Goal: Information Seeking & Learning: Learn about a topic

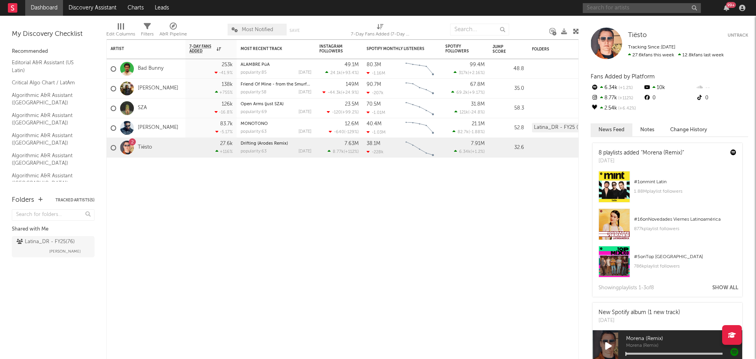
click at [612, 4] on input "text" at bounding box center [642, 8] width 118 height 10
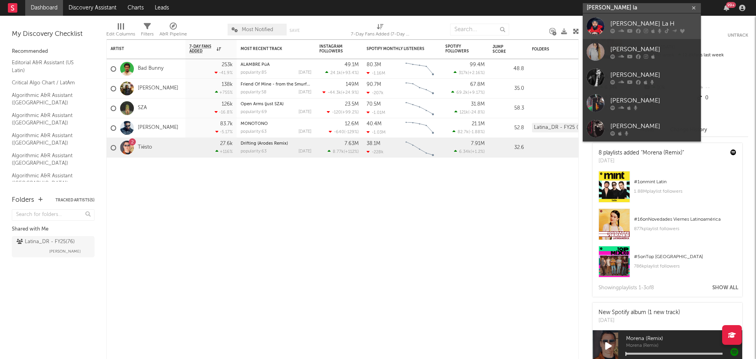
type input "[PERSON_NAME] la"
click at [604, 17] on div at bounding box center [596, 26] width 18 height 18
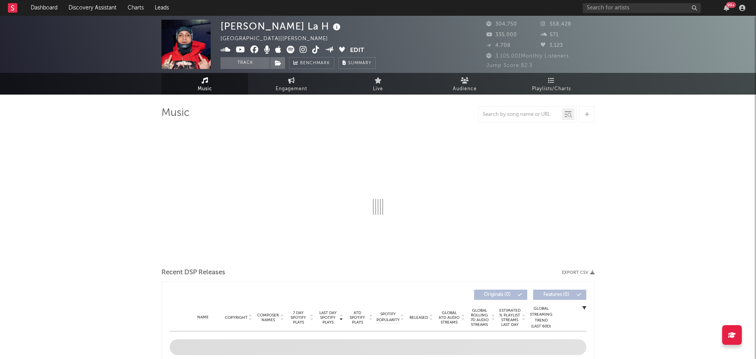
select select "6m"
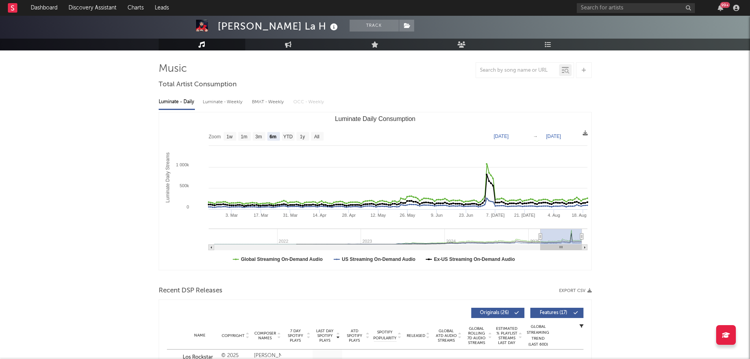
scroll to position [79, 0]
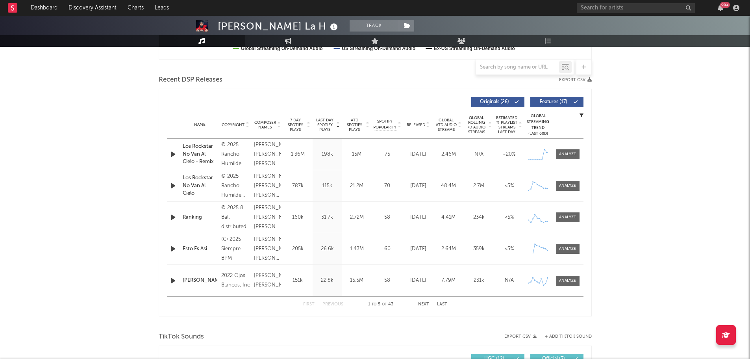
scroll to position [276, 0]
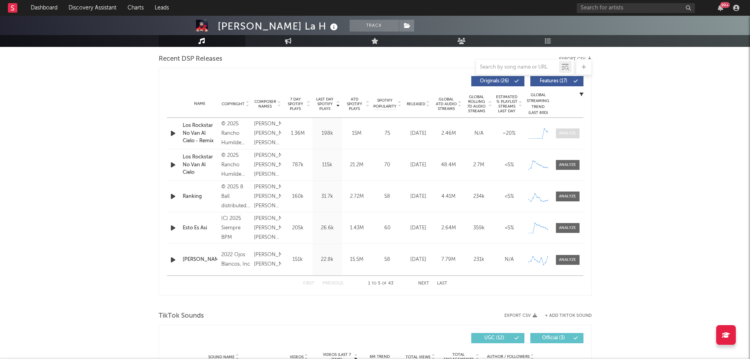
click at [568, 134] on div at bounding box center [567, 133] width 17 height 6
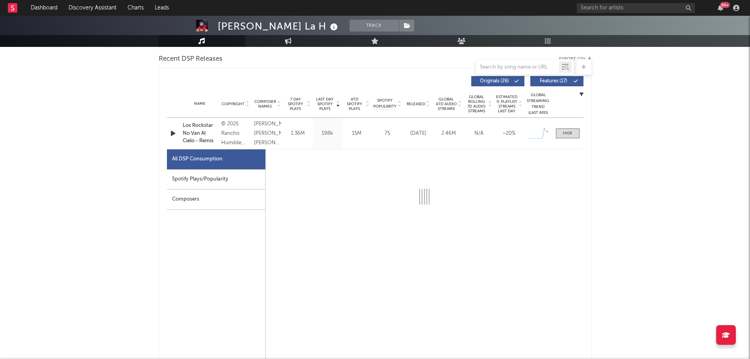
select select "1w"
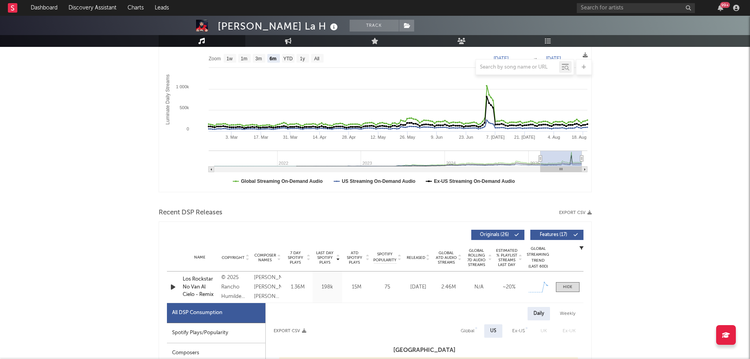
scroll to position [118, 0]
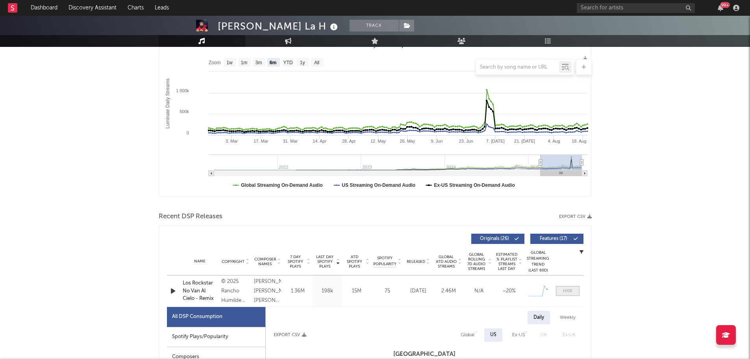
click at [570, 290] on div at bounding box center [567, 291] width 9 height 6
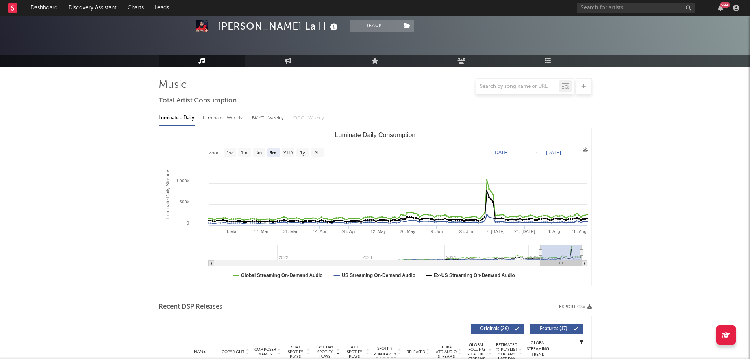
scroll to position [0, 0]
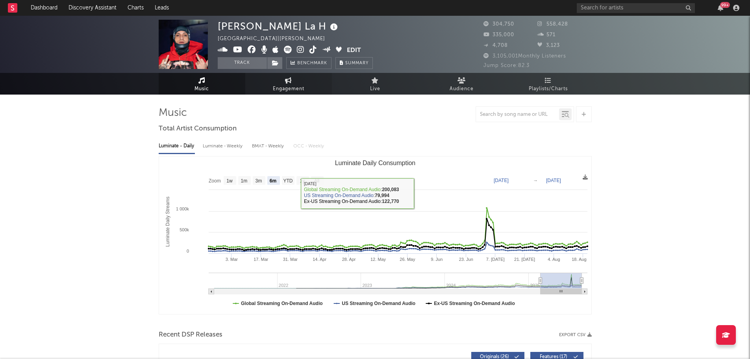
click at [284, 81] on link "Engagement" at bounding box center [288, 84] width 87 height 22
select select "1w"
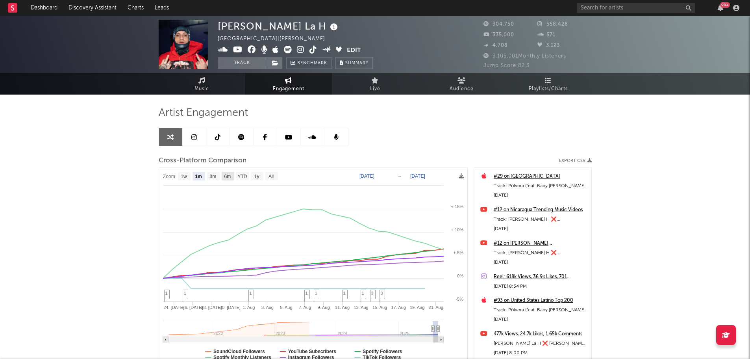
click at [230, 176] on text "6m" at bounding box center [227, 177] width 7 height 6
select select "6m"
type input "[DATE]"
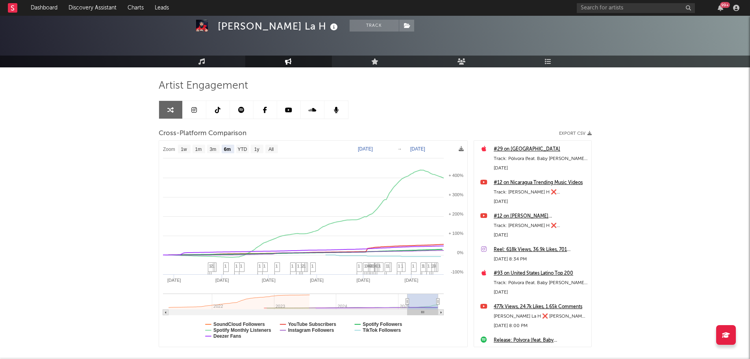
scroll to position [39, 0]
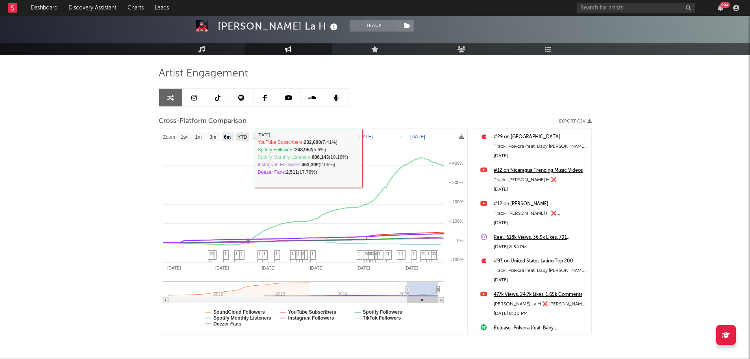
click at [248, 136] on rect at bounding box center [242, 136] width 13 height 9
select select "YTD"
type input "[DATE]"
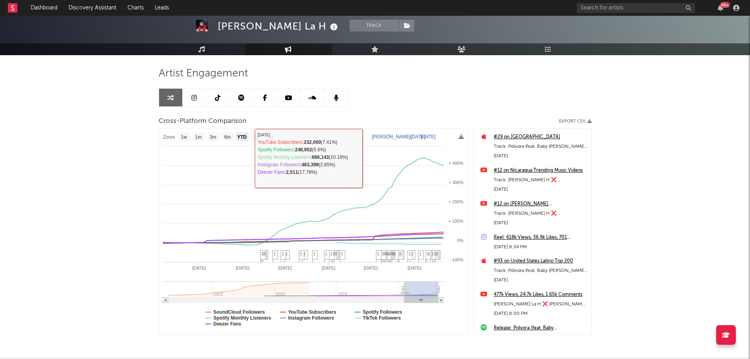
select select "1w"
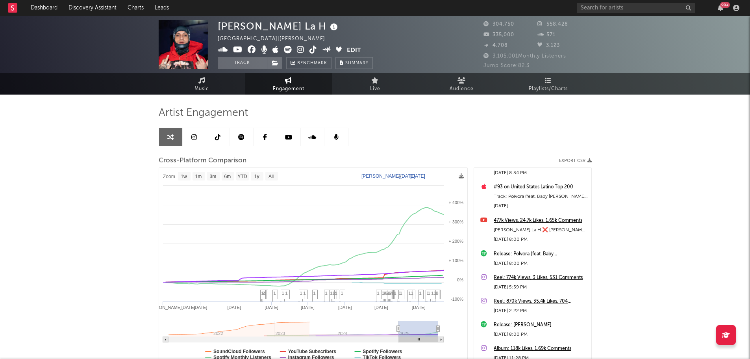
scroll to position [158, 0]
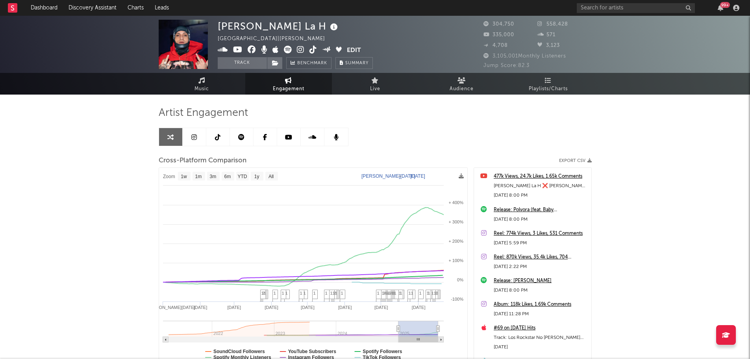
click at [193, 137] on icon at bounding box center [194, 137] width 6 height 6
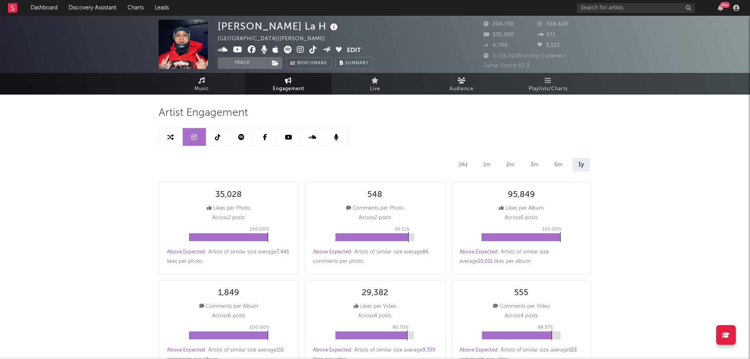
select select "6m"
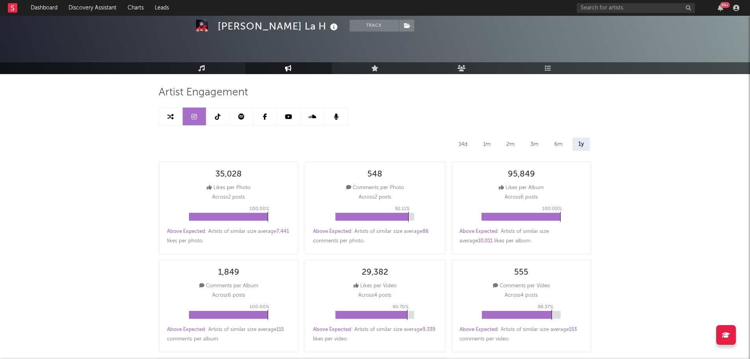
scroll to position [39, 0]
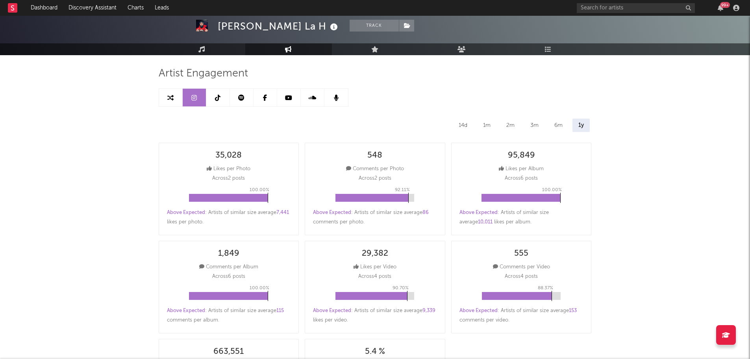
click at [226, 100] on link at bounding box center [218, 98] width 24 height 18
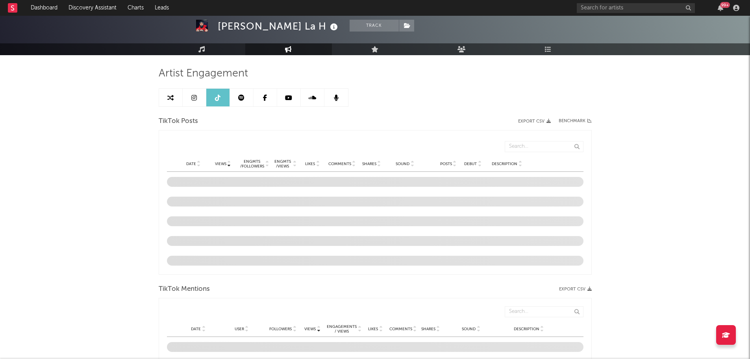
select select "1w"
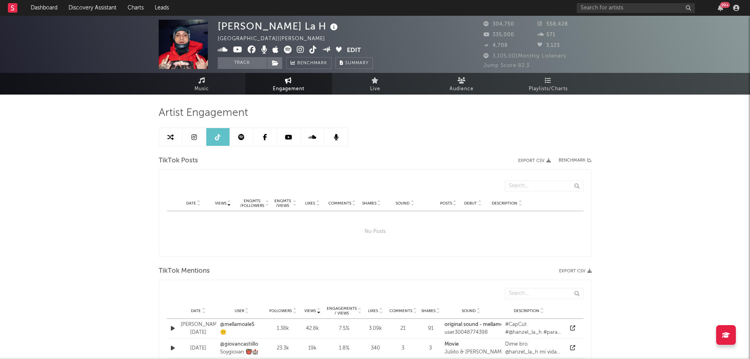
click at [254, 141] on link at bounding box center [266, 137] width 24 height 18
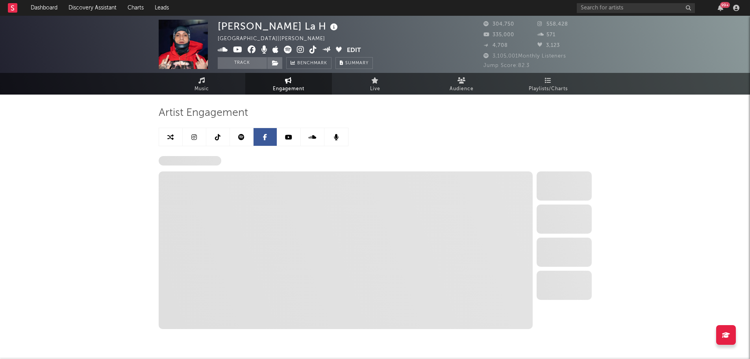
click at [246, 140] on link at bounding box center [242, 137] width 24 height 18
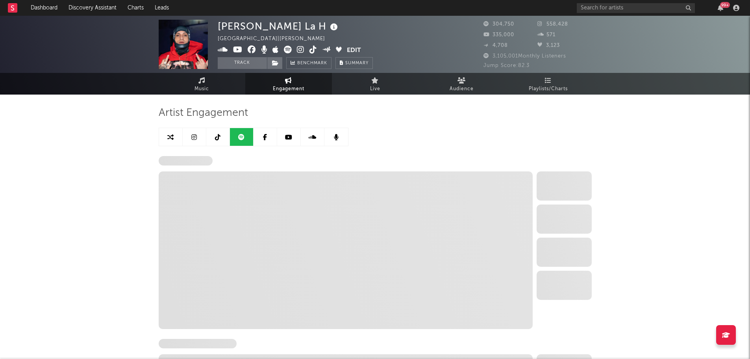
select select "6m"
select select "1w"
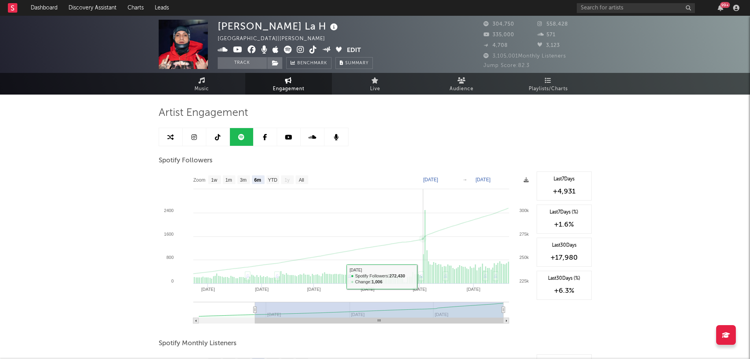
click at [422, 277] on link "♫" at bounding box center [421, 275] width 3 height 5
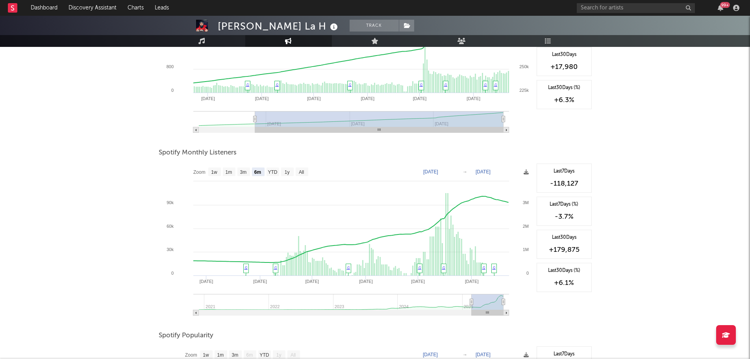
scroll to position [197, 0]
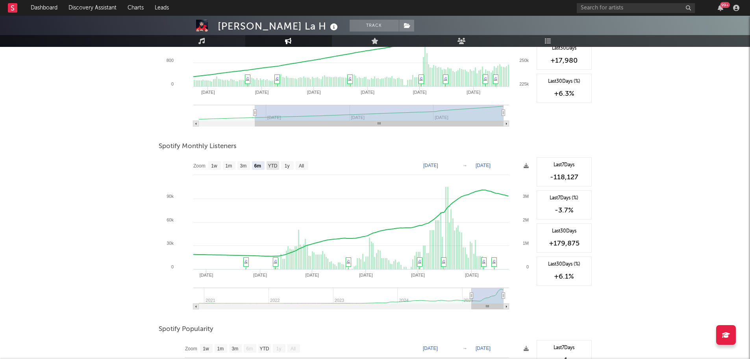
click at [274, 165] on text "YTD" at bounding box center [272, 166] width 9 height 6
select select "YTD"
type input "[DATE]"
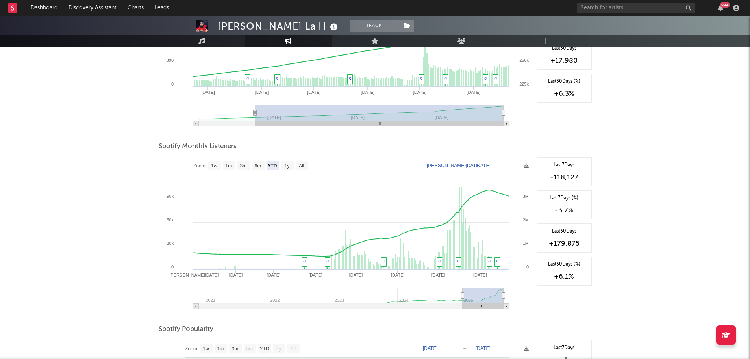
click at [659, 253] on div "[PERSON_NAME] La H Track [GEOGRAPHIC_DATA] | Urbano latino Edit Track Benchmark…" at bounding box center [375, 186] width 750 height 734
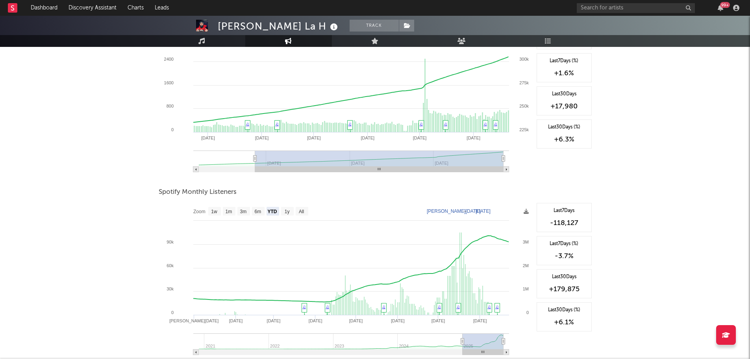
scroll to position [0, 0]
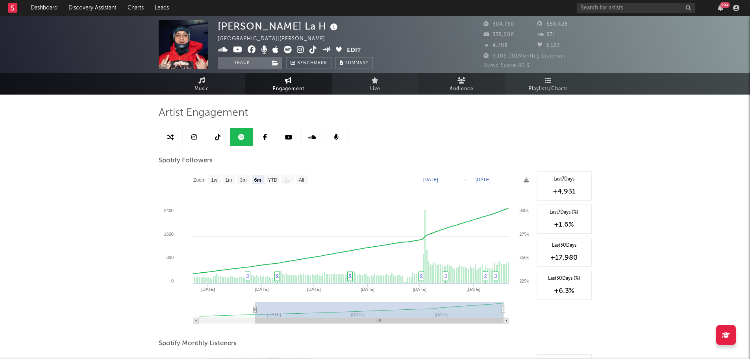
click at [458, 82] on icon at bounding box center [462, 80] width 8 height 6
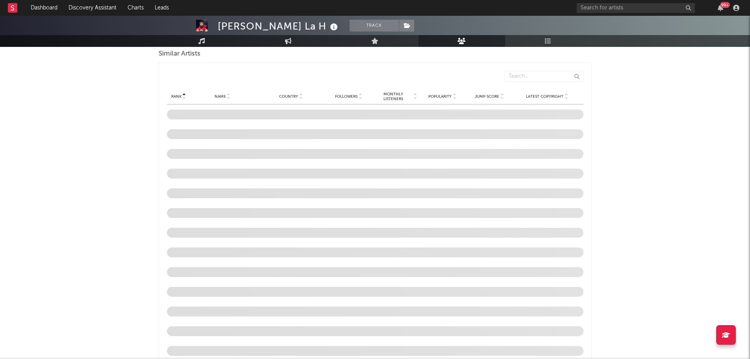
scroll to position [748, 0]
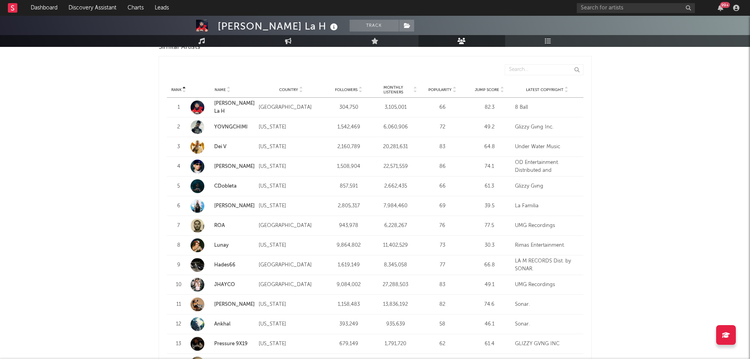
click at [449, 90] on span "Popularity" at bounding box center [440, 89] width 23 height 5
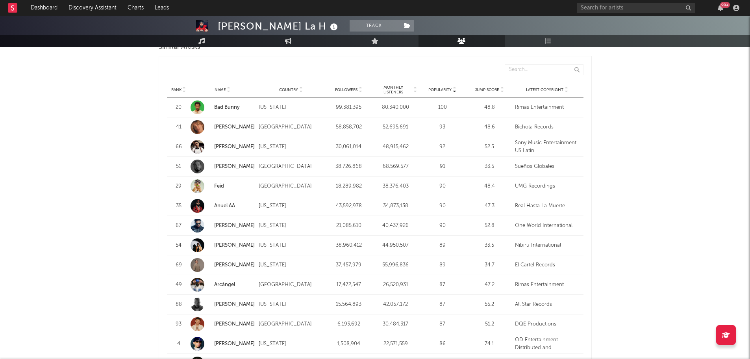
click at [449, 90] on span "Popularity" at bounding box center [440, 89] width 23 height 5
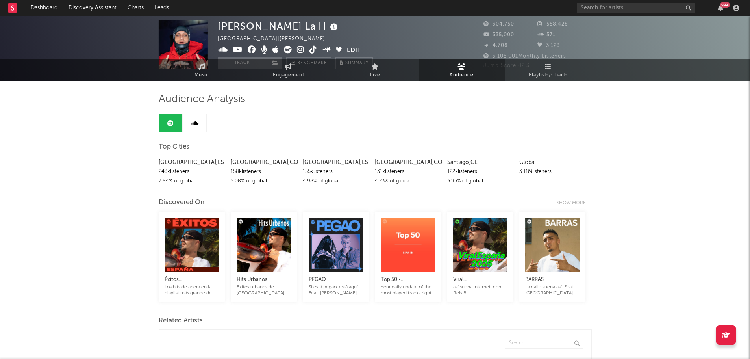
scroll to position [0, 0]
